Goal: Information Seeking & Learning: Learn about a topic

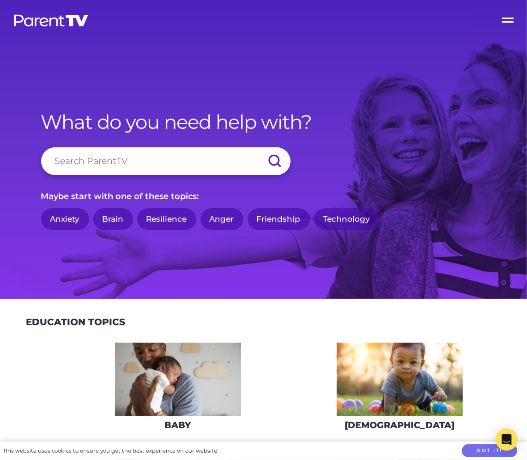
scroll to position [108, 0]
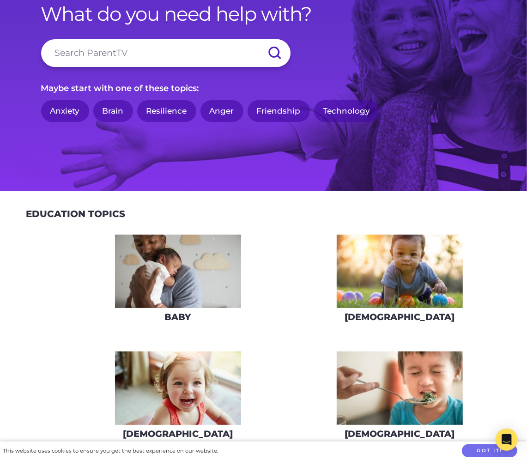
click at [122, 46] on input "search" at bounding box center [166, 53] width 250 height 28
type input "anxiety"
click at [258, 39] on input "submit" at bounding box center [274, 53] width 32 height 28
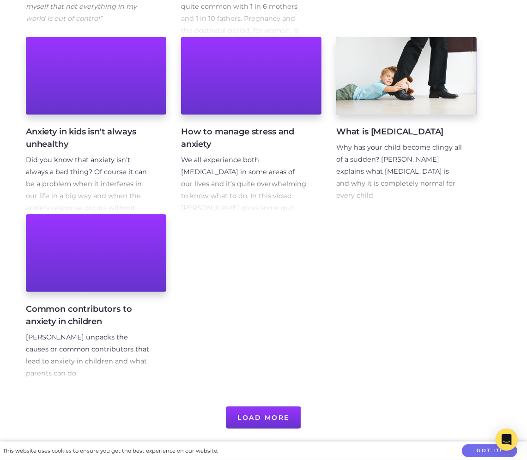
scroll to position [537, 0]
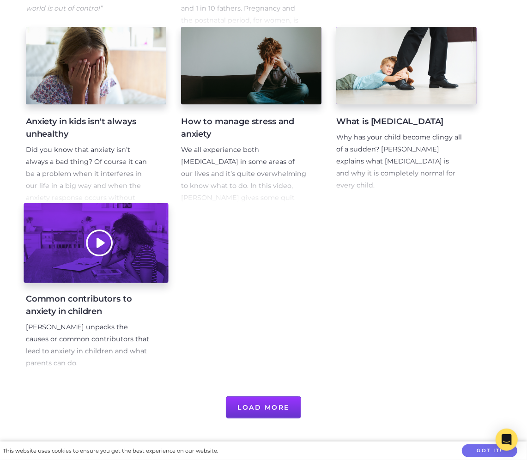
click at [146, 258] on div at bounding box center [96, 243] width 145 height 80
